Goal: Task Accomplishment & Management: Complete application form

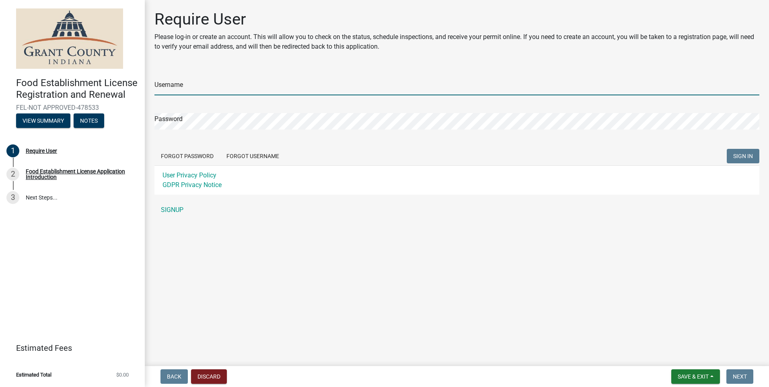
click at [170, 85] on input "Username" at bounding box center [456, 87] width 605 height 16
click at [172, 209] on div "Username Password Forgot Password Forgot Username SIGN IN User Privacy Policy G…" at bounding box center [456, 143] width 605 height 150
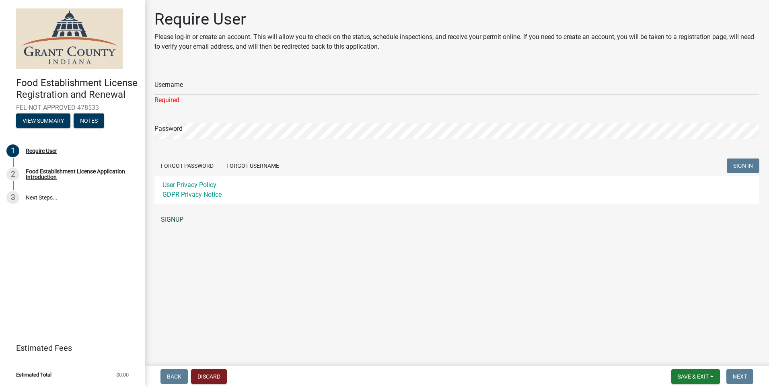
click at [176, 222] on link "SIGNUP" at bounding box center [456, 219] width 605 height 16
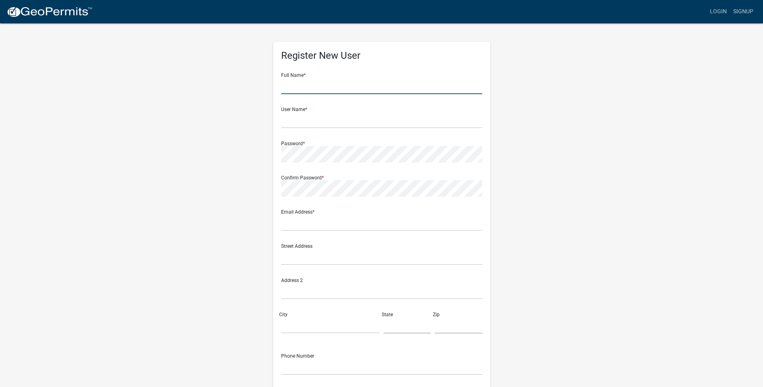
click at [376, 90] on input "text" at bounding box center [381, 86] width 201 height 16
click at [326, 82] on input "text" at bounding box center [381, 86] width 201 height 16
click at [326, 82] on input "Ashley" at bounding box center [381, 86] width 201 height 16
type input "Ashley Anderson"
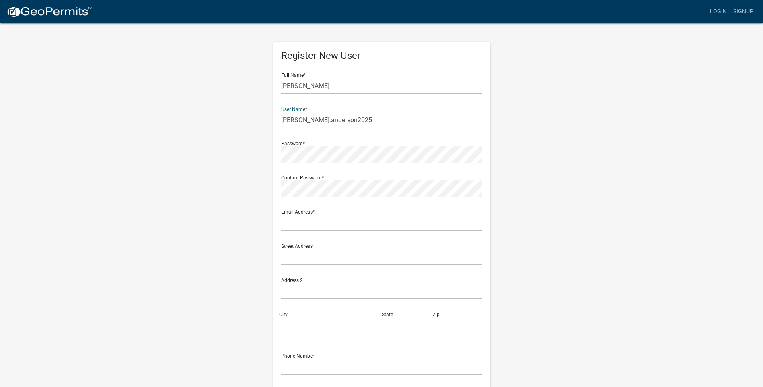
type input "ashley.anderson2025"
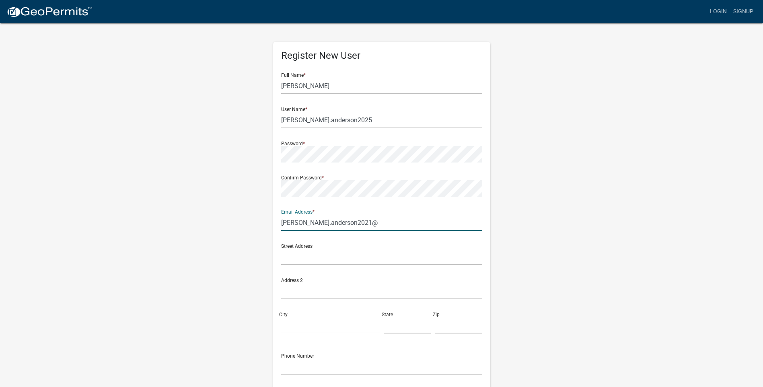
type input "ashley.anderson2021@outlook.com"
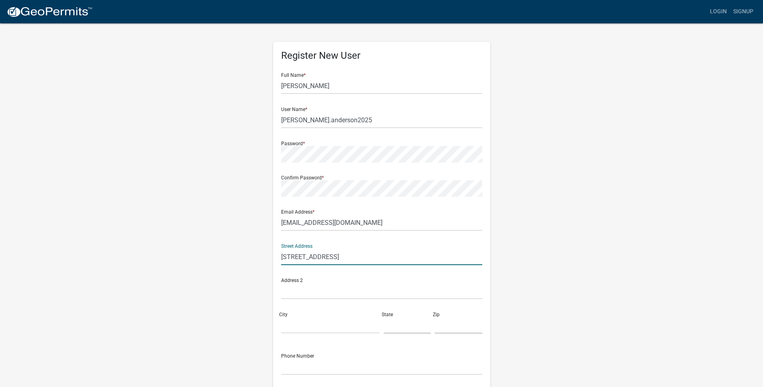
type input "445 Sierra Drive Apt 106, Plainfield , IN 46168"
type input "Plainfield"
type input "IN"
type input "46113"
type input "3177796464"
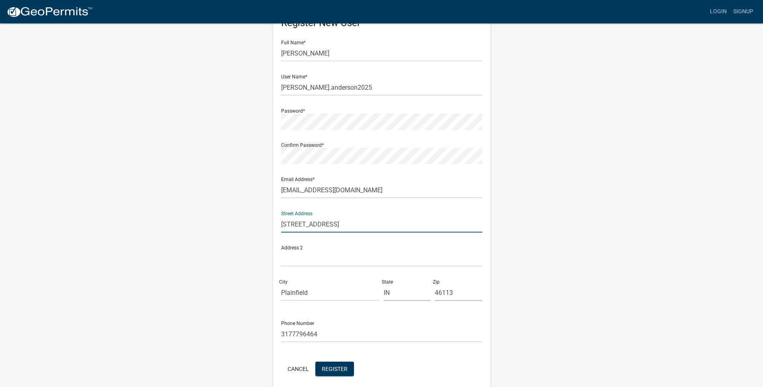
scroll to position [66, 0]
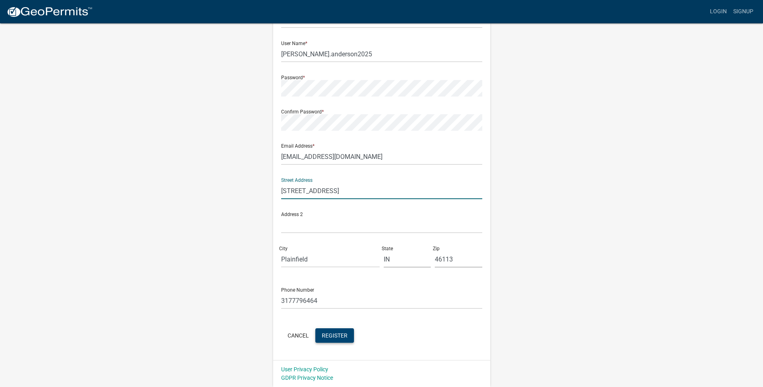
click at [343, 335] on span "Register" at bounding box center [335, 335] width 26 height 6
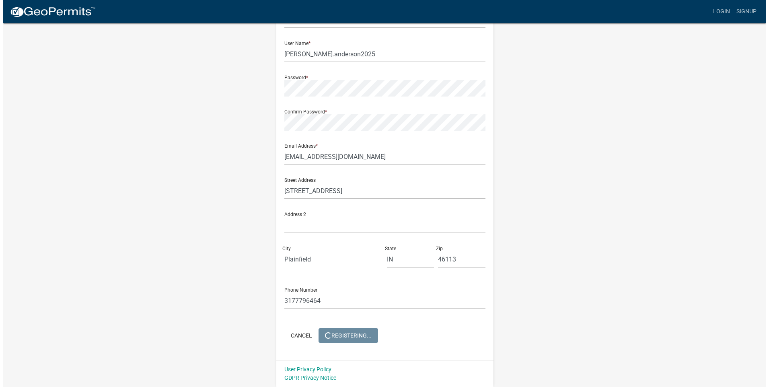
scroll to position [0, 0]
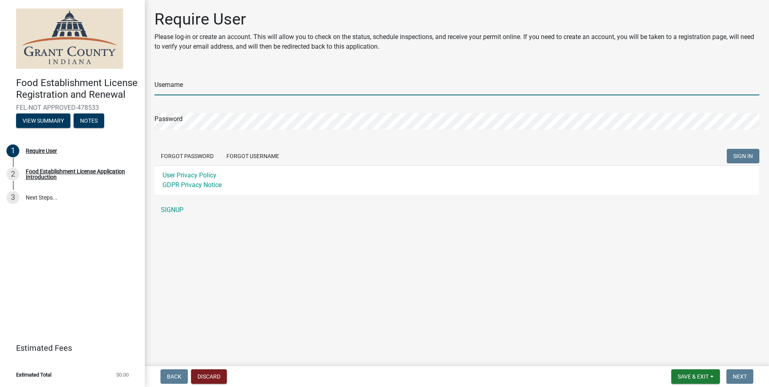
type input "ashley.anderson2025"
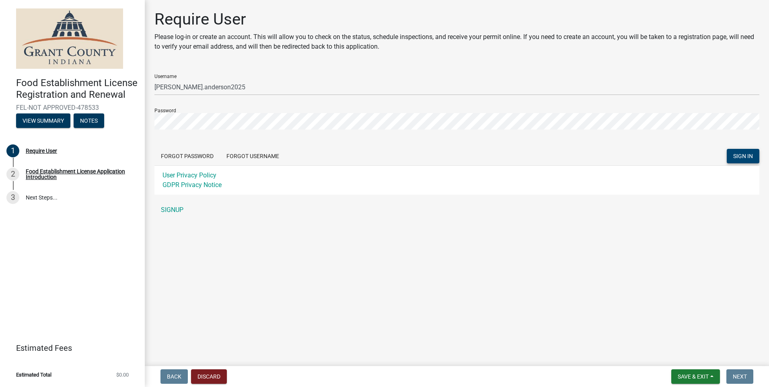
click at [733, 156] on span "SIGN IN" at bounding box center [743, 156] width 20 height 6
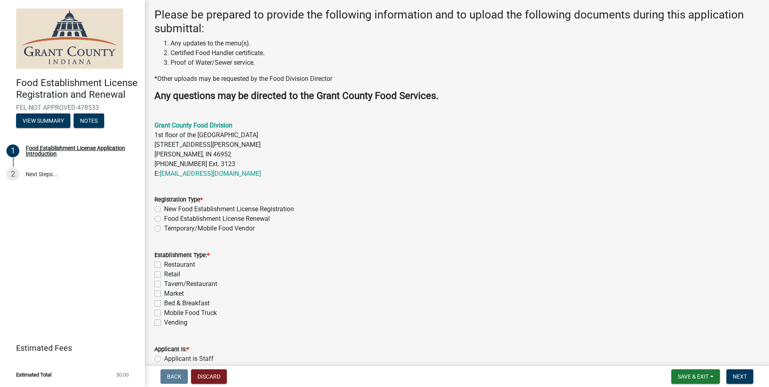
scroll to position [201, 0]
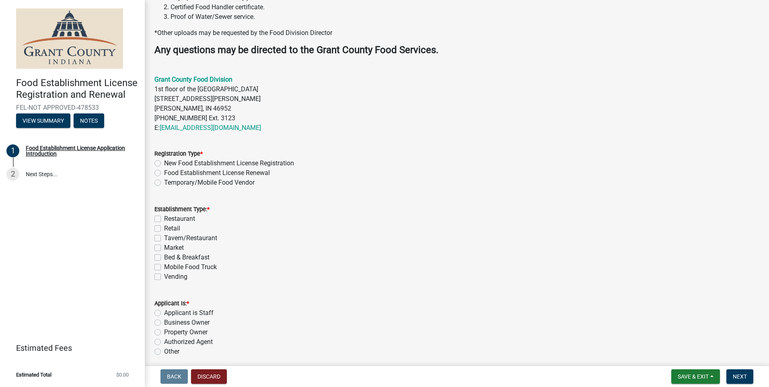
click at [230, 183] on label "Temporary/Mobile Food Vendor" at bounding box center [209, 183] width 90 height 10
click at [169, 183] on input "Temporary/Mobile Food Vendor" at bounding box center [166, 180] width 5 height 5
radio input "true"
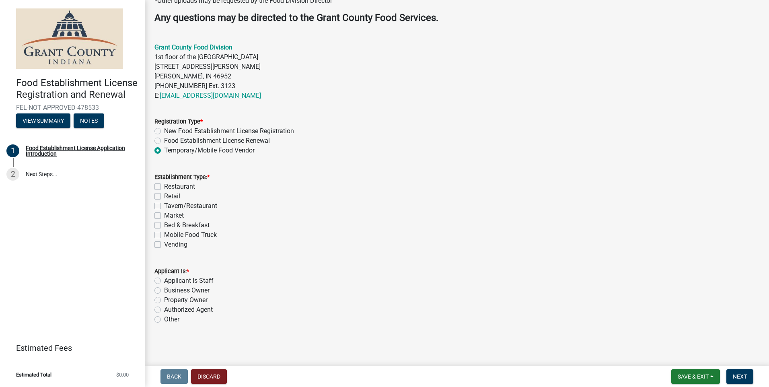
click at [181, 236] on label "Mobile Food Truck" at bounding box center [190, 235] width 53 height 10
click at [169, 235] on input "Mobile Food Truck" at bounding box center [166, 232] width 5 height 5
checkbox input "true"
checkbox input "false"
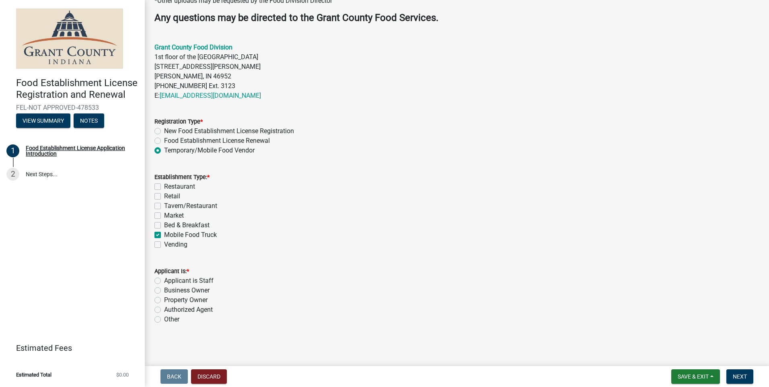
checkbox input "false"
checkbox input "true"
checkbox input "false"
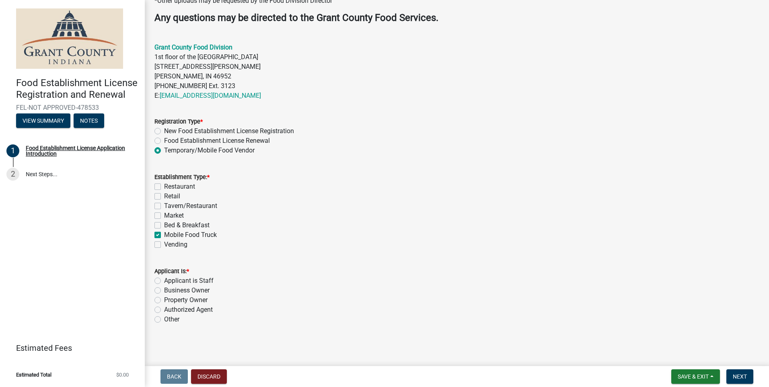
click at [199, 290] on label "Business Owner" at bounding box center [186, 290] width 45 height 10
click at [169, 290] on input "Business Owner" at bounding box center [166, 287] width 5 height 5
radio input "true"
click at [731, 377] on button "Next" at bounding box center [739, 376] width 27 height 14
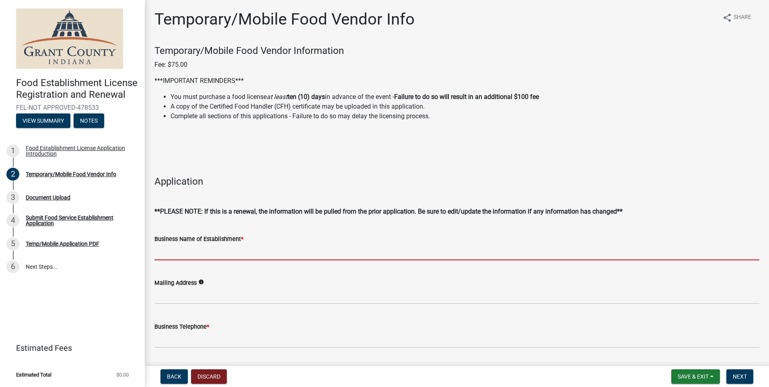
click at [211, 254] on input "Business Name of Establishment *" at bounding box center [456, 252] width 605 height 16
type input "Broke N' Boujee Coffee"
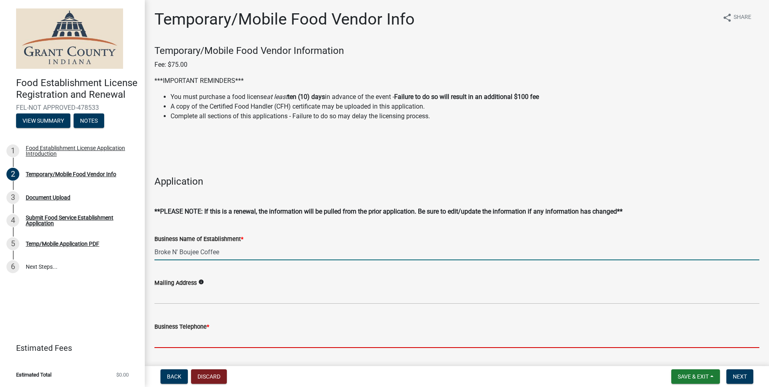
type input "3177796464"
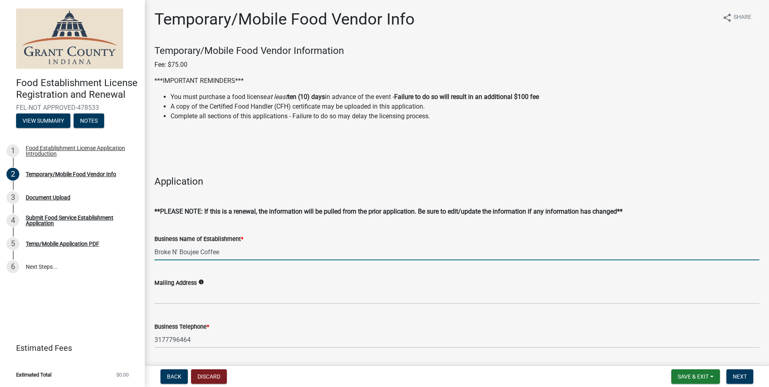
type input "[EMAIL_ADDRESS][DOMAIN_NAME]"
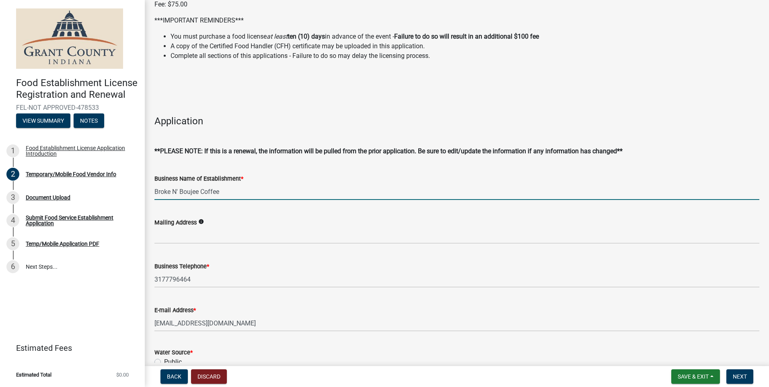
scroll to position [80, 0]
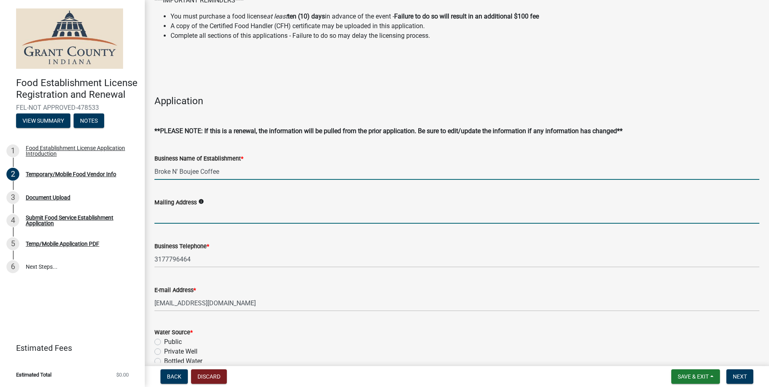
click at [210, 218] on input "Mailing Address" at bounding box center [456, 215] width 605 height 16
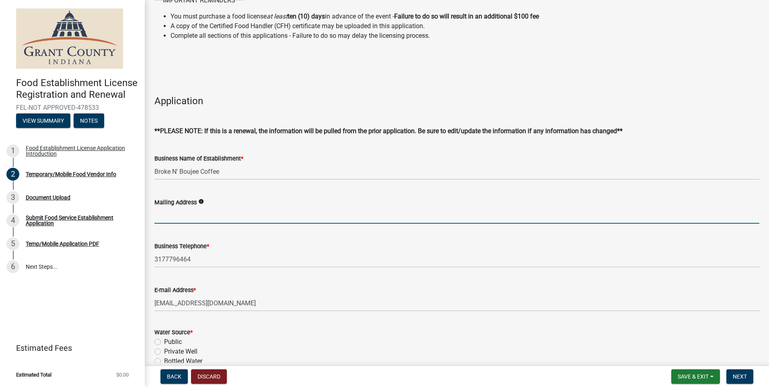
type input "445 Sierra Drive Apt 106, Plainfield , IN 46168"
type input "46113"
type input "3177796464"
select select "9"
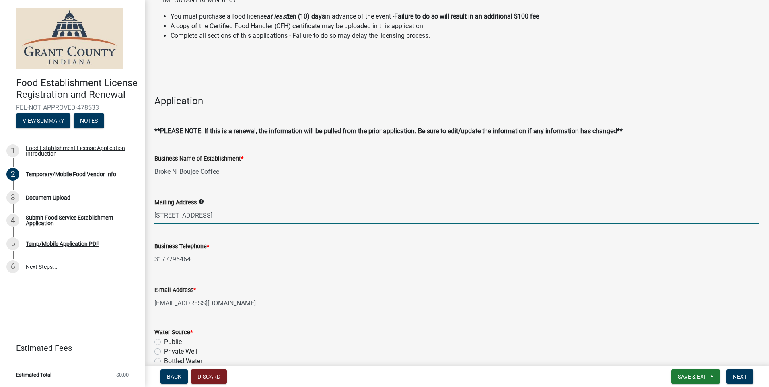
select select "2025"
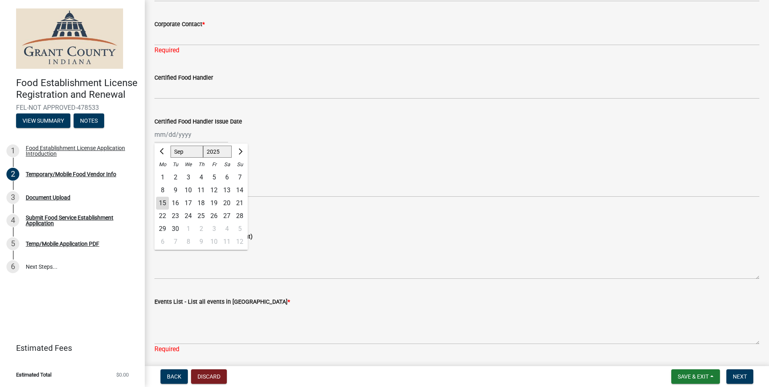
scroll to position [738, 0]
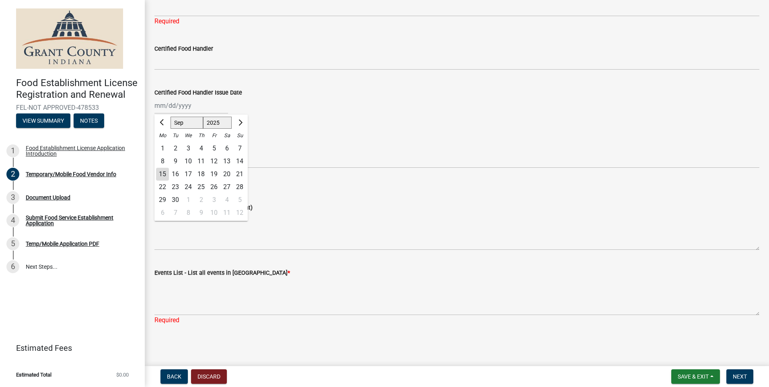
click at [383, 208] on div "Menu (Items being sold at this event)" at bounding box center [456, 208] width 605 height 10
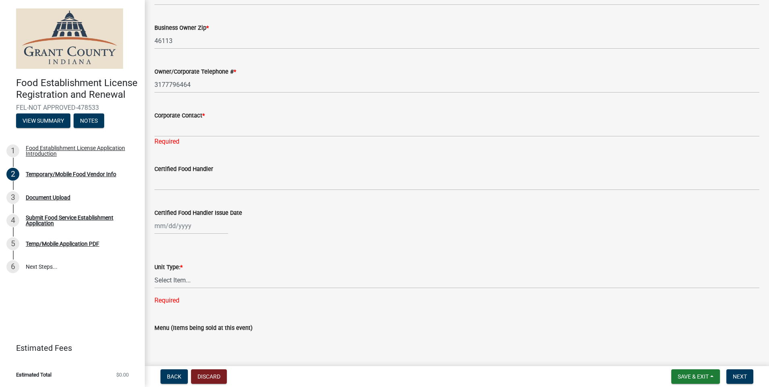
scroll to position [617, 0]
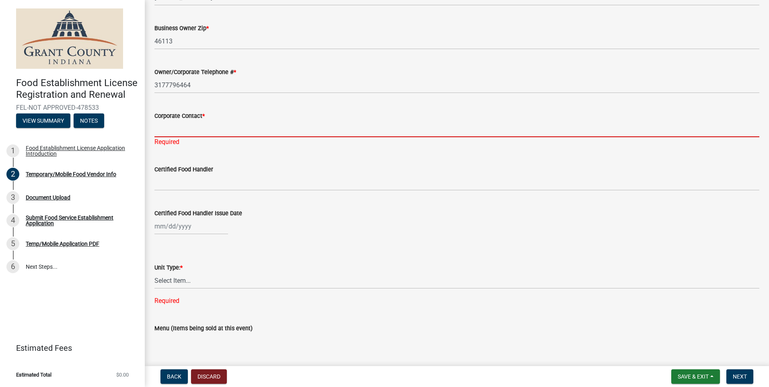
click at [184, 127] on input "Corporate Contact *" at bounding box center [456, 129] width 605 height 16
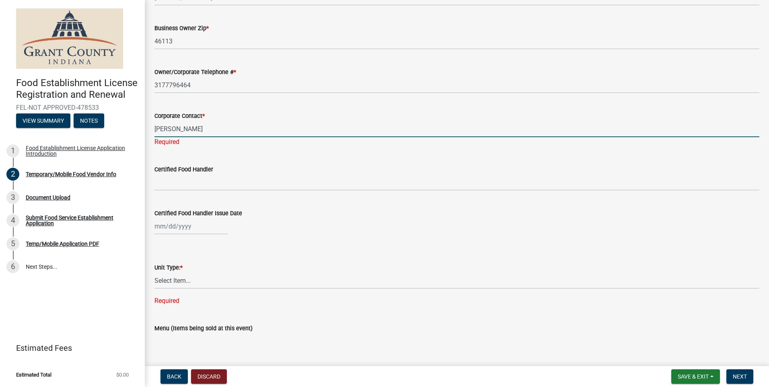
type input "Ashley Anderson"
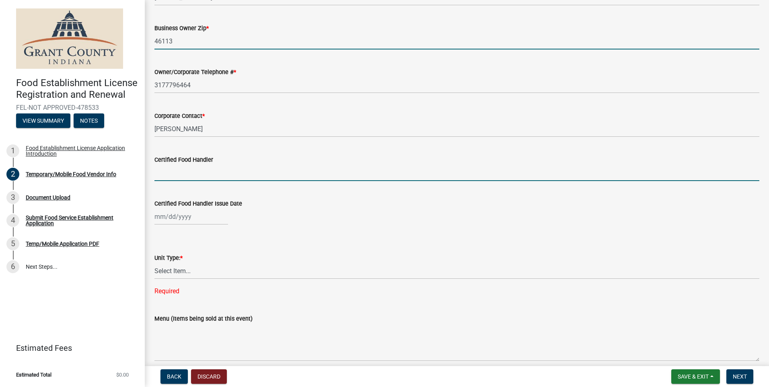
click at [181, 41] on input "46113" at bounding box center [456, 41] width 605 height 16
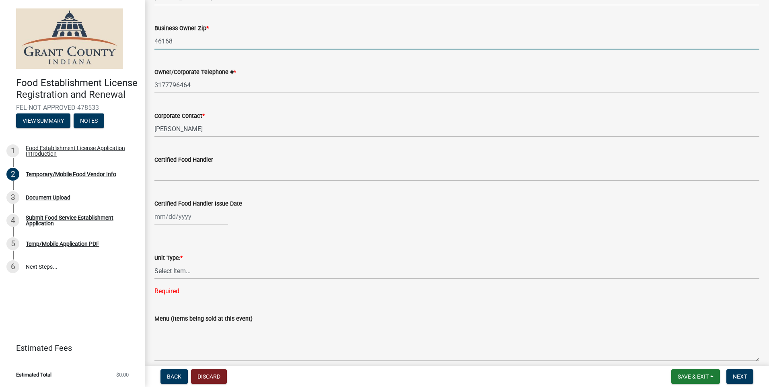
type input "46168"
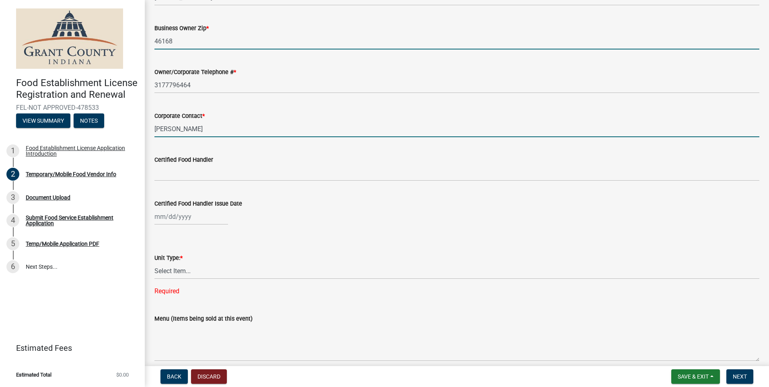
click at [228, 121] on input "Ashley Anderson" at bounding box center [456, 129] width 605 height 16
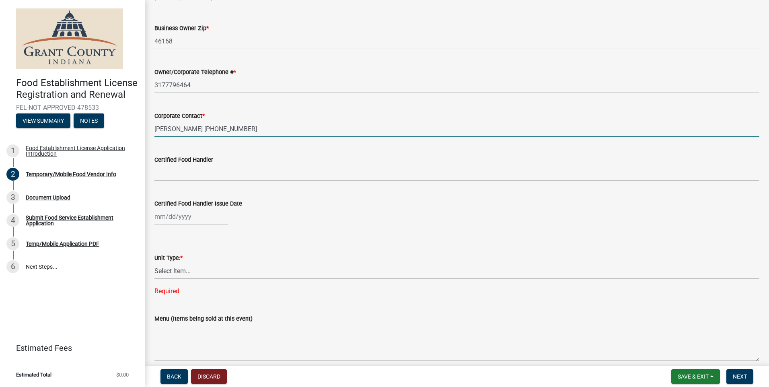
type input "Ashley Anderson 317 779 6464"
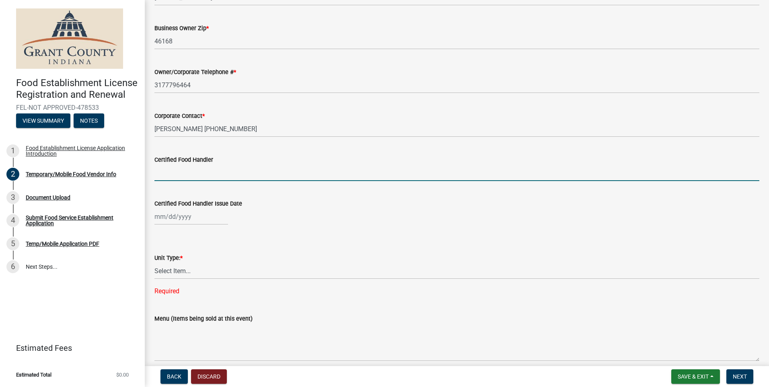
click at [214, 171] on input "Certified Food Handler" at bounding box center [456, 172] width 605 height 16
type input "yes"
select select "9"
select select "2025"
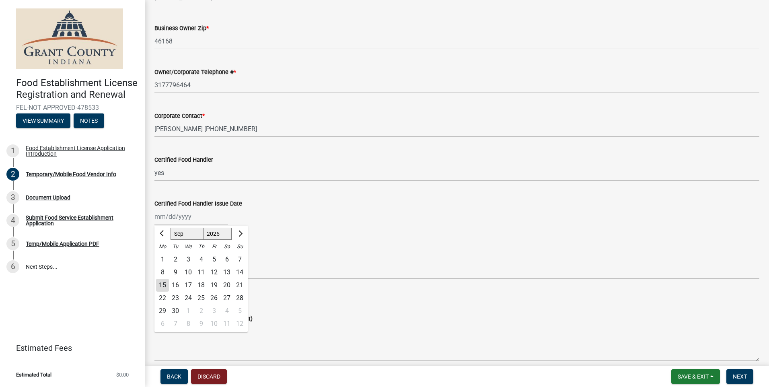
click at [176, 281] on div "16" at bounding box center [175, 285] width 13 height 13
type input "09/16/2025"
click at [201, 265] on select "Select Item... Mobile Trailer Stand Tent Cart Truck" at bounding box center [456, 271] width 605 height 16
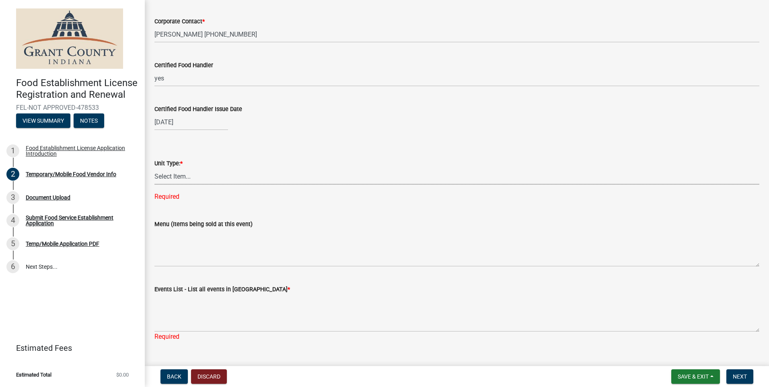
scroll to position [728, 0]
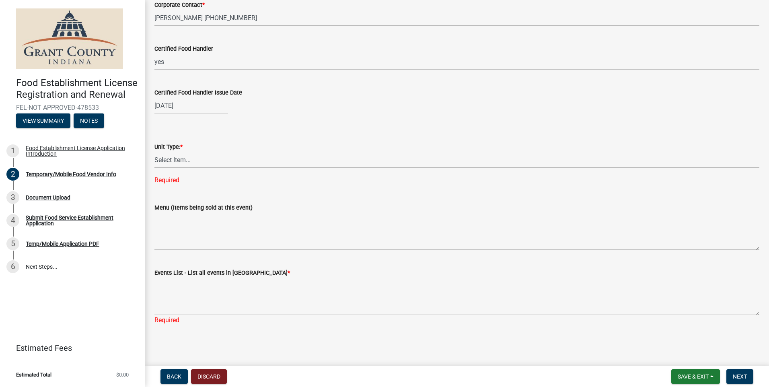
click at [184, 159] on select "Select Item... Mobile Trailer Stand Tent Cart Truck" at bounding box center [456, 160] width 605 height 16
click at [154, 168] on select "Select Item... Mobile Trailer Stand Tent Cart Truck" at bounding box center [456, 160] width 605 height 16
select select "38213c85-e9e8-42e7-b9ec-3b2f4bd2dba8"
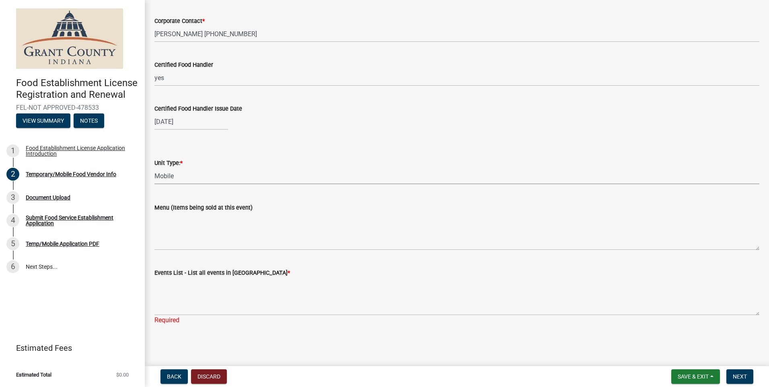
scroll to position [712, 0]
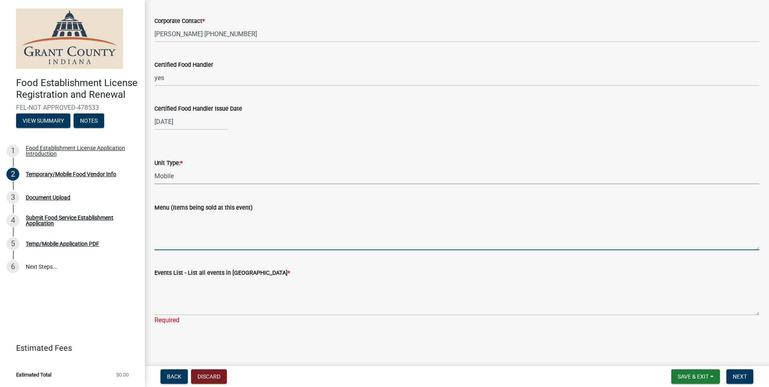
click at [211, 244] on textarea "Menu (Items being sold at this event)" at bounding box center [456, 231] width 605 height 38
type textarea "Specialty Coffees, Boujee Bulls, pastries, cookies and more."
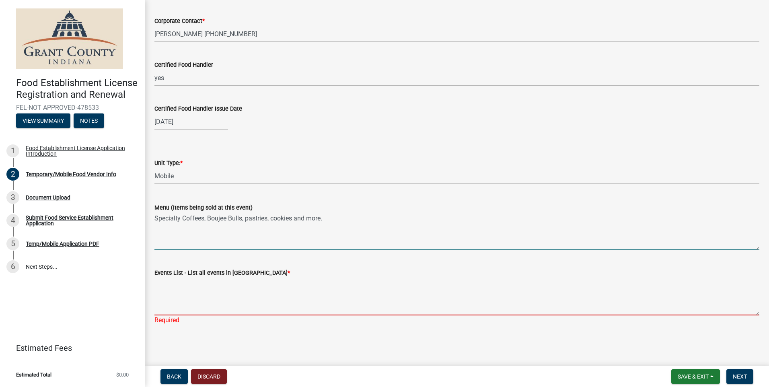
click at [167, 307] on textarea "Events List - List all events in Grant County *" at bounding box center [456, 296] width 605 height 38
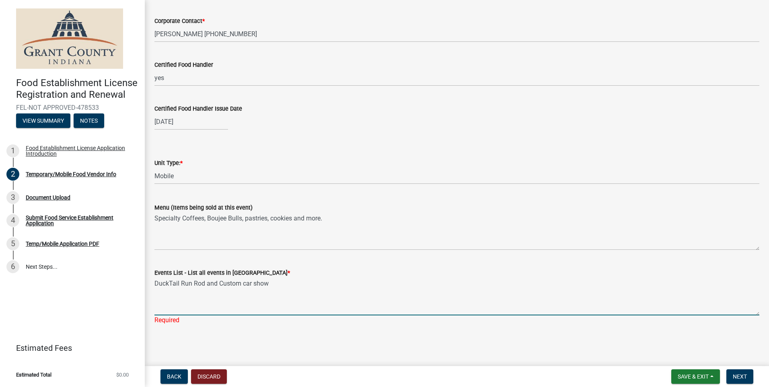
click at [207, 306] on textarea "DuckTail Run Rod and Custom car show" at bounding box center [456, 296] width 605 height 38
type textarea "DuckTail Run Rod and Custom car show"
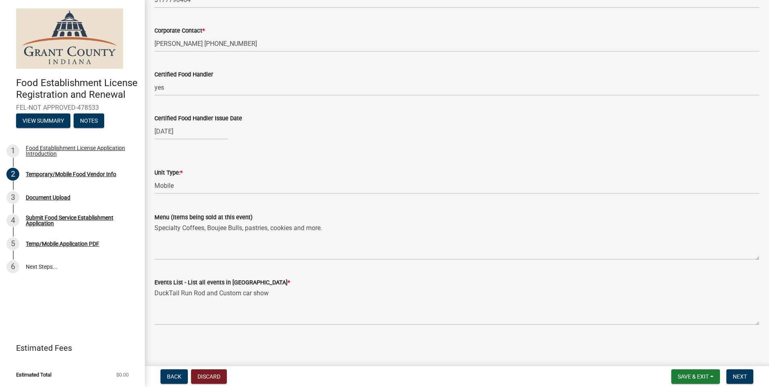
click at [450, 343] on main "Temporary/Mobile Food Vendor Info share Share Temporary/Mobile Food Vendor Info…" at bounding box center [457, 181] width 624 height 363
click at [747, 379] on button "Next" at bounding box center [739, 376] width 27 height 14
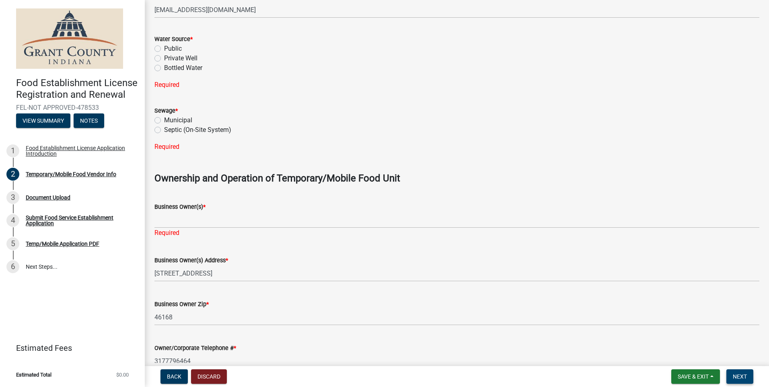
scroll to position [373, 0]
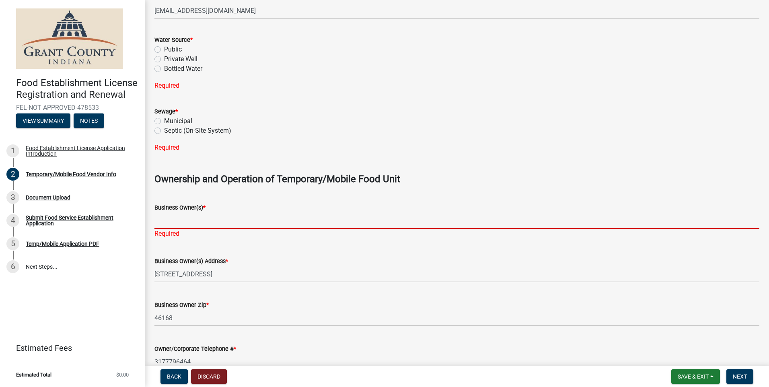
click at [201, 221] on input "Business Owner(s) *" at bounding box center [456, 220] width 605 height 16
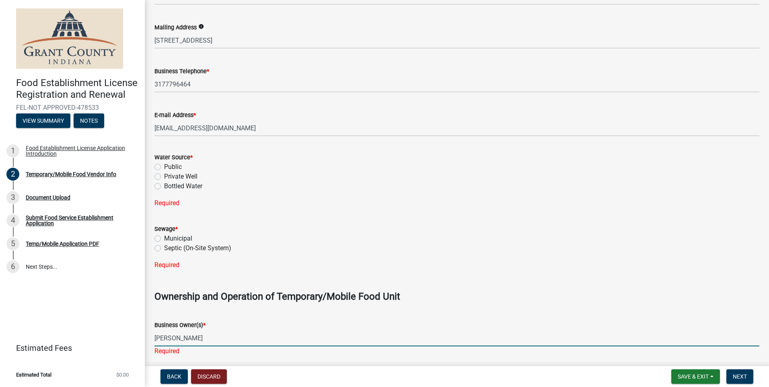
scroll to position [252, 0]
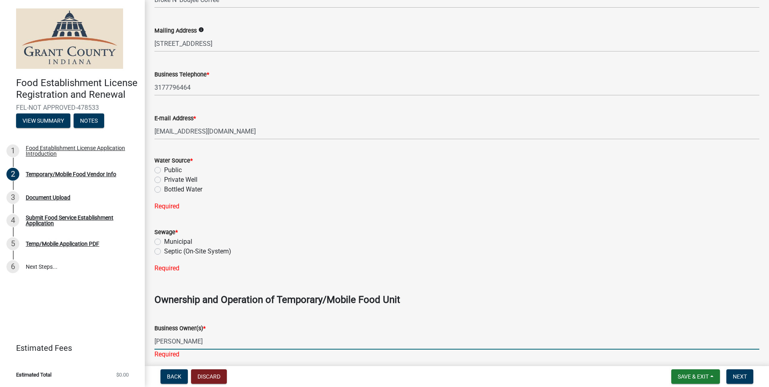
type input "Ashley Anderson"
click at [168, 252] on label "Septic (On-Site System)" at bounding box center [197, 251] width 67 height 10
click at [168, 252] on input "Septic (On-Site System)" at bounding box center [166, 248] width 5 height 5
radio input "true"
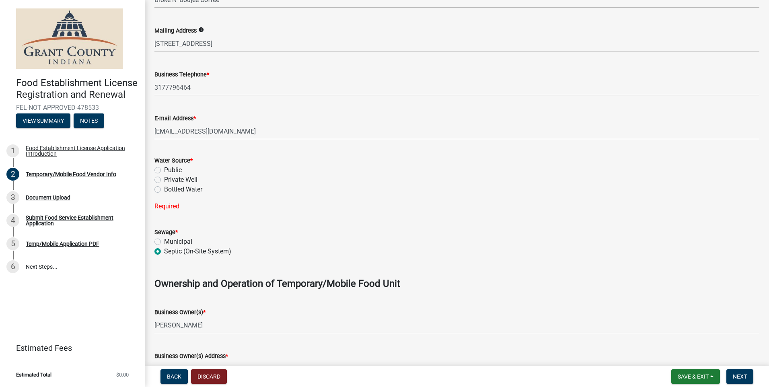
click at [168, 241] on label "Municipal" at bounding box center [178, 242] width 28 height 10
click at [168, 241] on input "Municipal" at bounding box center [166, 239] width 5 height 5
radio input "true"
click at [167, 190] on label "Bottled Water" at bounding box center [183, 190] width 38 height 10
click at [167, 190] on input "Bottled Water" at bounding box center [166, 187] width 5 height 5
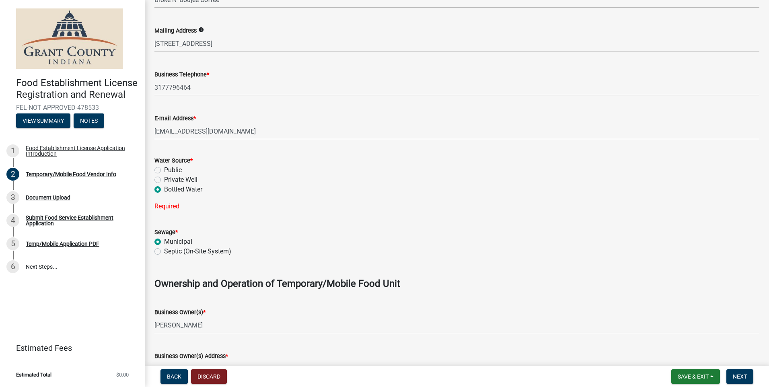
radio input "true"
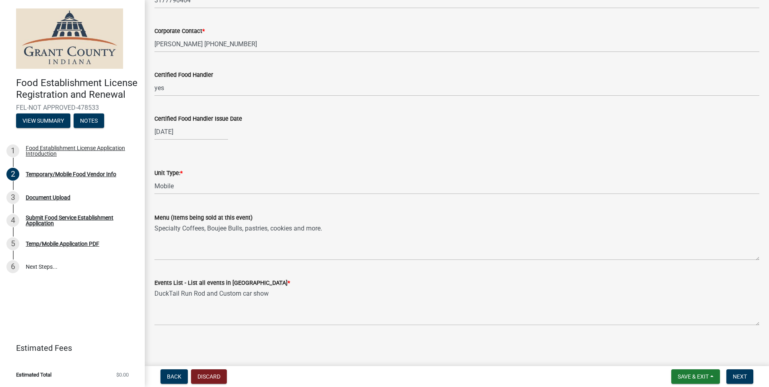
scroll to position [693, 0]
click at [731, 372] on button "Next" at bounding box center [739, 376] width 27 height 14
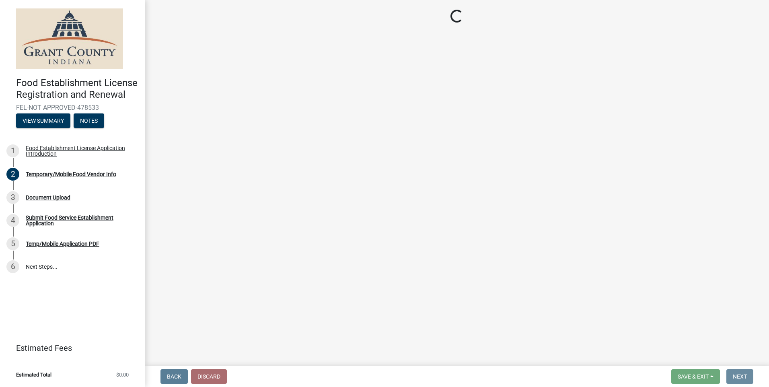
scroll to position [0, 0]
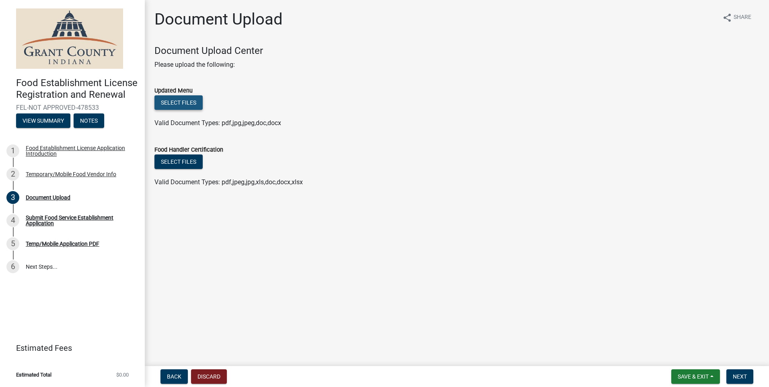
click at [187, 101] on button "Select files" at bounding box center [178, 102] width 48 height 14
click at [167, 104] on button "Select files" at bounding box center [178, 102] width 48 height 14
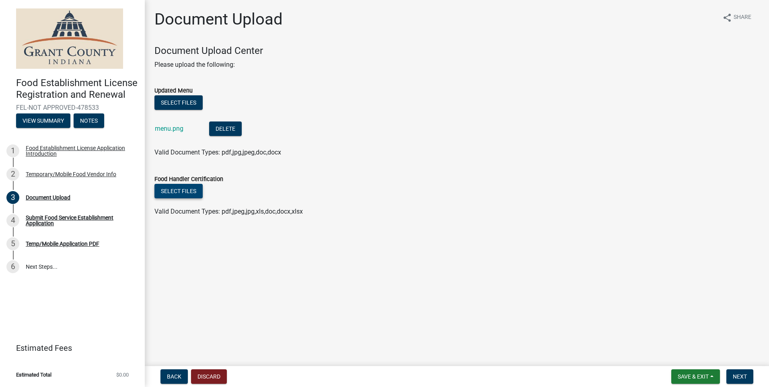
click at [182, 194] on button "Select files" at bounding box center [178, 191] width 48 height 14
click at [187, 194] on button "Select files" at bounding box center [178, 191] width 48 height 14
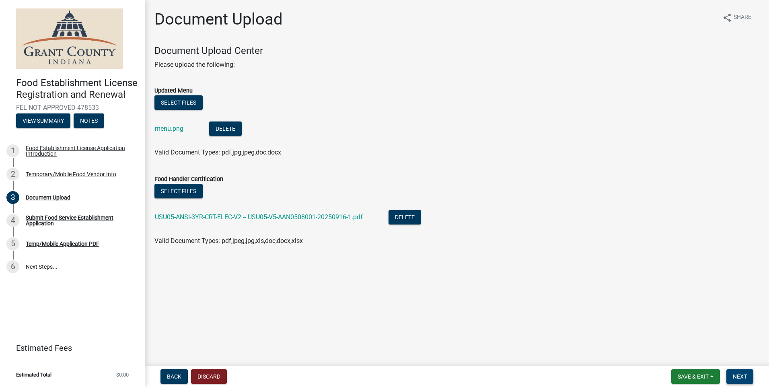
click at [739, 376] on span "Next" at bounding box center [740, 376] width 14 height 6
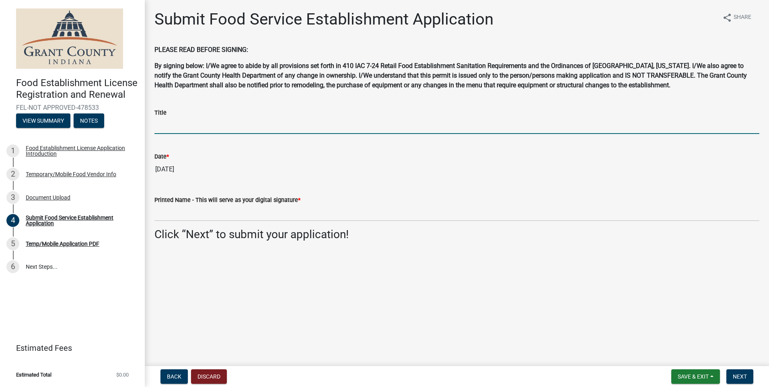
click at [193, 121] on input "Title" at bounding box center [456, 125] width 605 height 16
click at [273, 199] on label "Printed Name - This will serve as your digital signature *" at bounding box center [227, 200] width 146 height 6
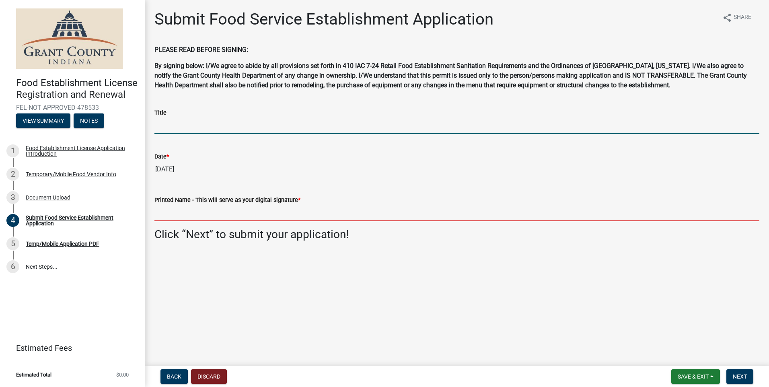
click at [273, 205] on input "Printed Name - This will serve as your digital signature *" at bounding box center [456, 213] width 605 height 16
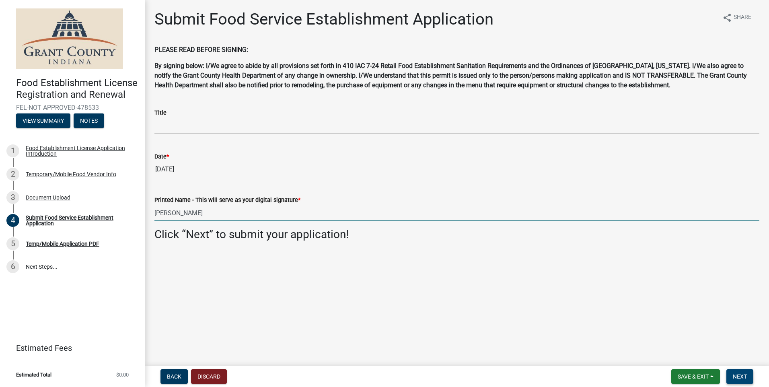
type input "Ashley Anderson"
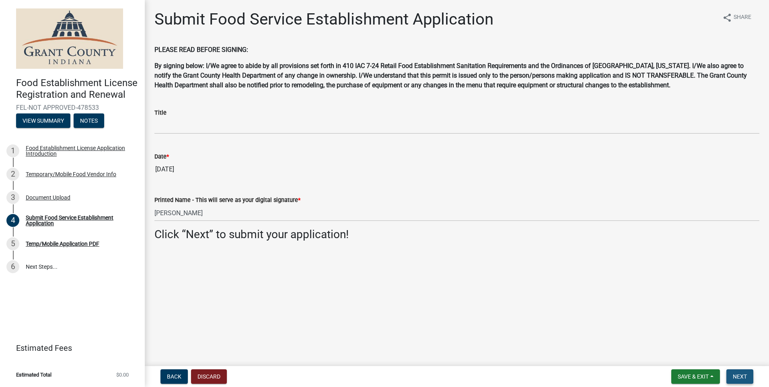
click at [734, 373] on span "Next" at bounding box center [740, 376] width 14 height 6
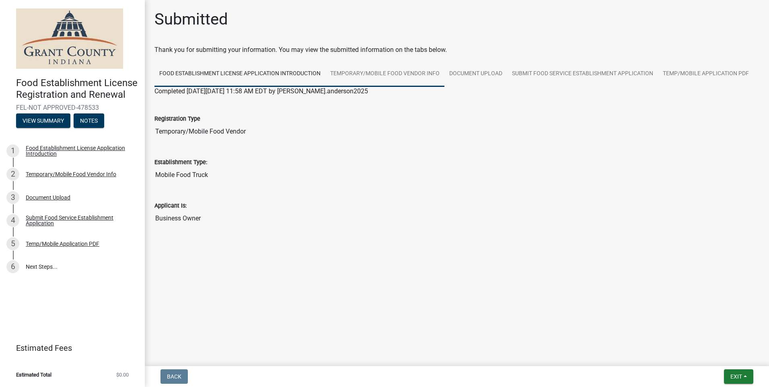
click at [366, 71] on link "Temporary/Mobile Food Vendor Info" at bounding box center [384, 74] width 119 height 26
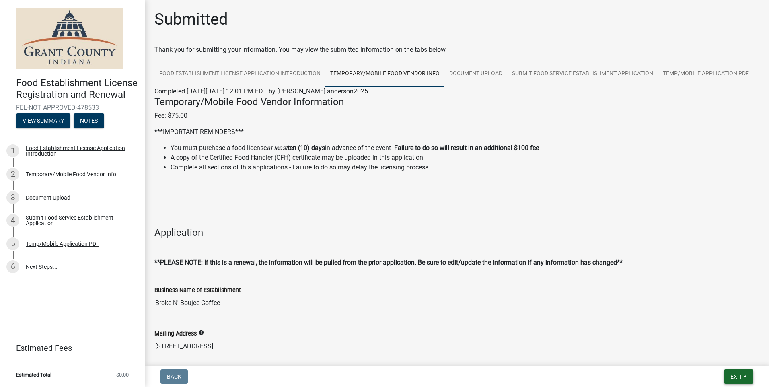
click at [740, 375] on span "Exit" at bounding box center [736, 376] width 12 height 6
click at [743, 378] on button "Exit" at bounding box center [738, 376] width 29 height 14
click at [537, 285] on div "Business Name of Establishment" at bounding box center [456, 290] width 605 height 10
